Goal: Task Accomplishment & Management: Use online tool/utility

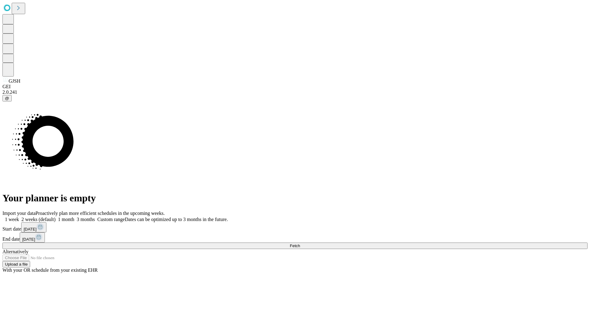
click at [300, 243] on span "Fetch" at bounding box center [295, 245] width 10 height 5
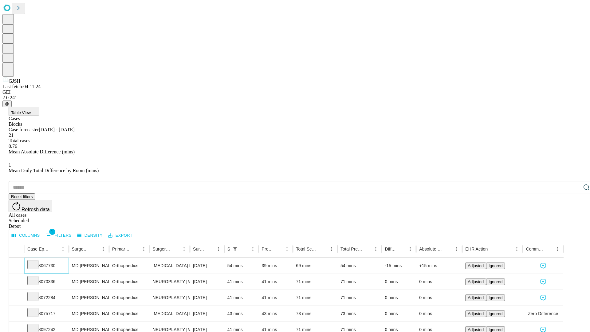
click at [36, 261] on icon at bounding box center [33, 264] width 6 height 6
